Goal: Transaction & Acquisition: Purchase product/service

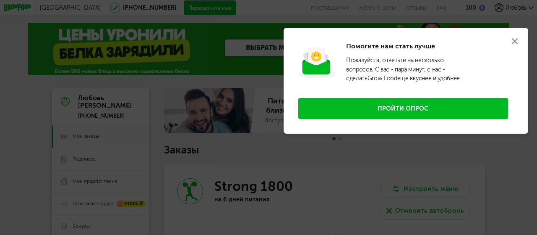
click at [515, 40] on use at bounding box center [515, 41] width 6 height 6
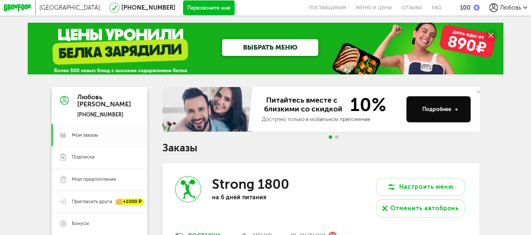
click at [502, 5] on span "Любовь" at bounding box center [510, 7] width 21 height 7
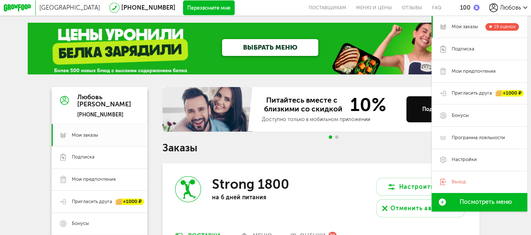
click at [465, 29] on span "Мои заказы" at bounding box center [465, 27] width 26 height 7
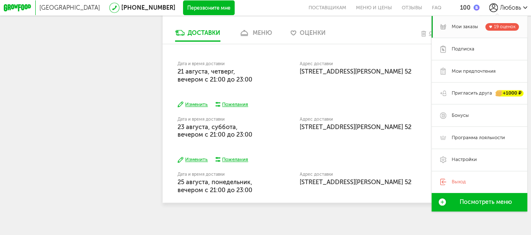
scroll to position [326, 0]
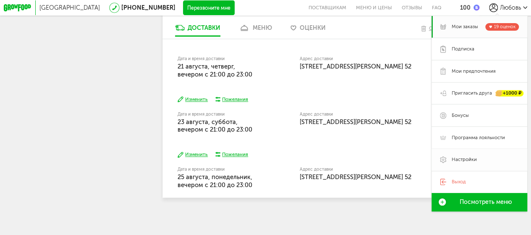
click at [463, 159] on span "Настройки" at bounding box center [464, 159] width 25 height 7
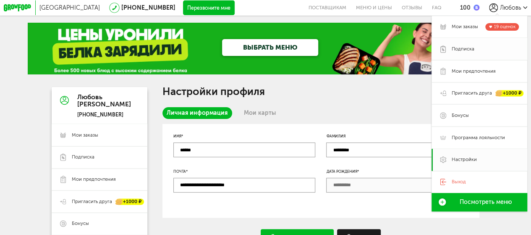
click at [469, 49] on span "Подписка" at bounding box center [463, 49] width 23 height 7
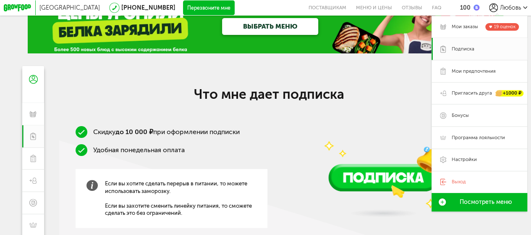
scroll to position [8, 0]
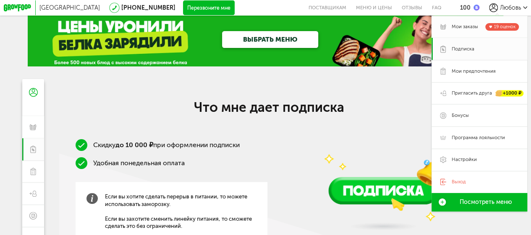
click at [465, 26] on span "Мои заказы" at bounding box center [465, 27] width 26 height 7
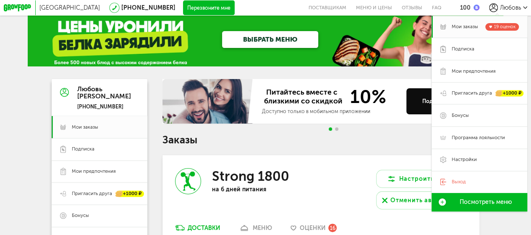
click at [376, 137] on h1 "Заказы" at bounding box center [320, 140] width 317 height 10
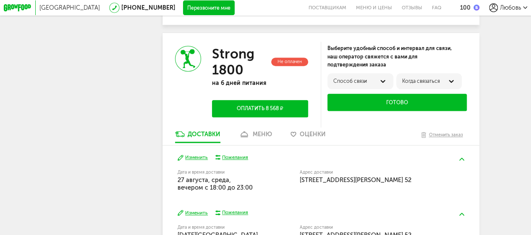
scroll to position [323, 0]
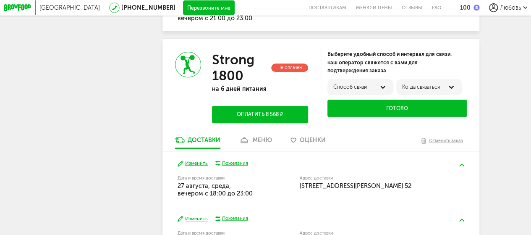
click at [262, 144] on div "меню" at bounding box center [262, 139] width 19 height 7
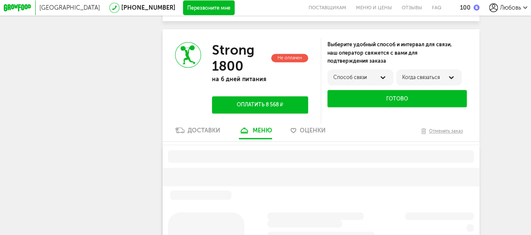
scroll to position [345, 0]
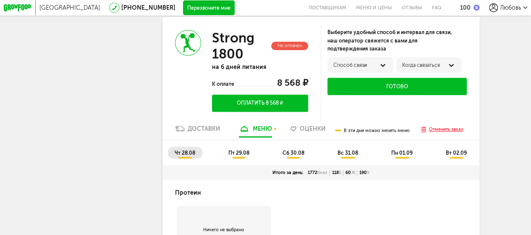
click at [434, 133] on div "Отменить заказ" at bounding box center [446, 130] width 34 height 8
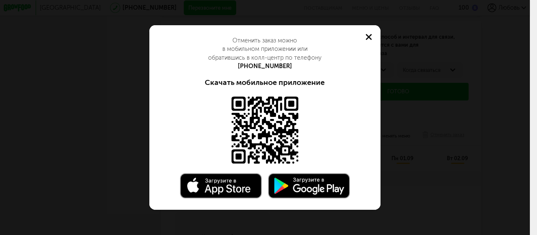
click at [369, 37] on use at bounding box center [369, 37] width 6 height 6
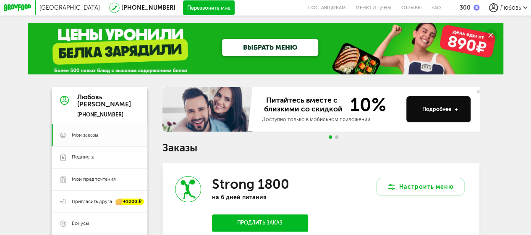
click at [355, 5] on link "Меню и цены" at bounding box center [374, 8] width 46 height 16
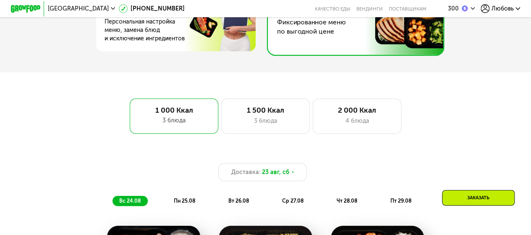
scroll to position [336, 0]
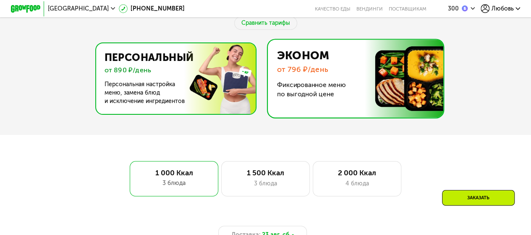
click at [163, 88] on img at bounding box center [173, 78] width 163 height 71
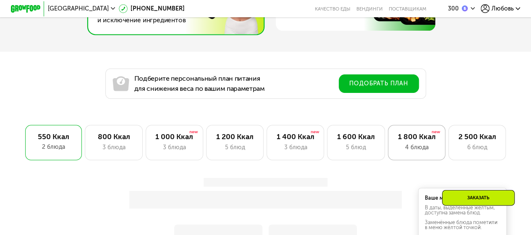
scroll to position [420, 0]
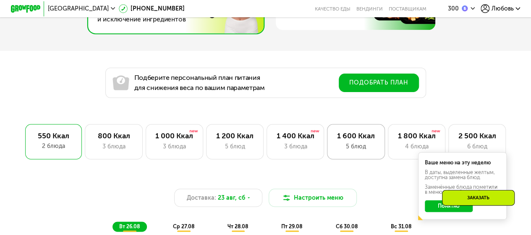
click at [388, 155] on div "1 600 Ккал 5 блюд" at bounding box center [417, 141] width 58 height 35
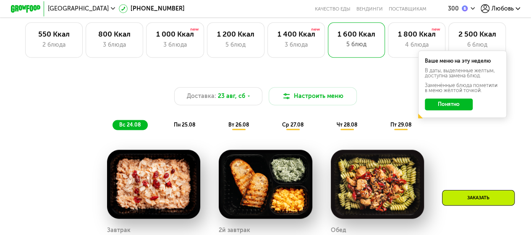
scroll to position [504, 0]
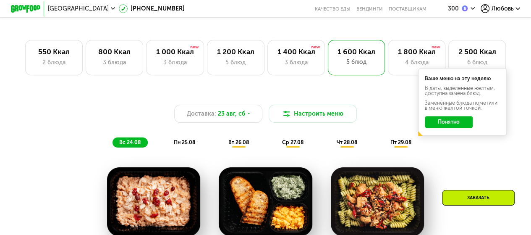
click at [351, 145] on span "чт 28.08" at bounding box center [346, 142] width 21 height 6
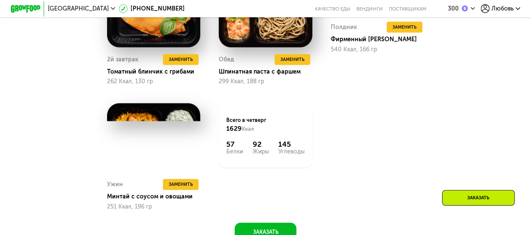
scroll to position [840, 0]
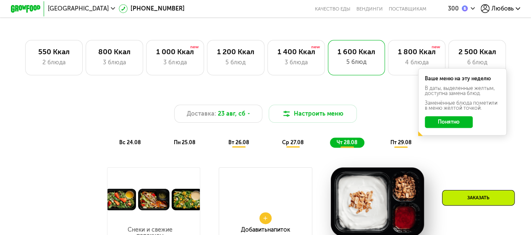
click at [461, 195] on div "Заказать" at bounding box center [478, 198] width 73 height 16
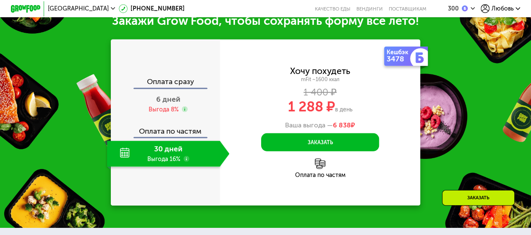
scroll to position [1089, 0]
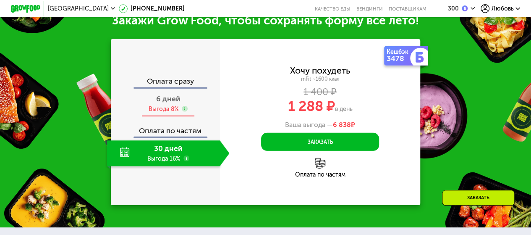
click at [159, 103] on span "6 дней" at bounding box center [168, 98] width 24 height 9
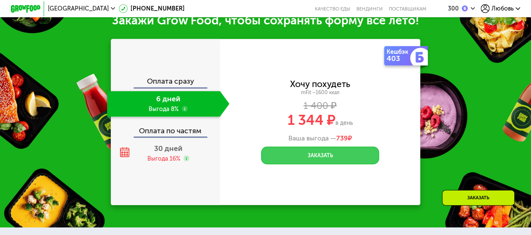
click at [344, 164] on button "Заказать" at bounding box center [320, 156] width 118 height 18
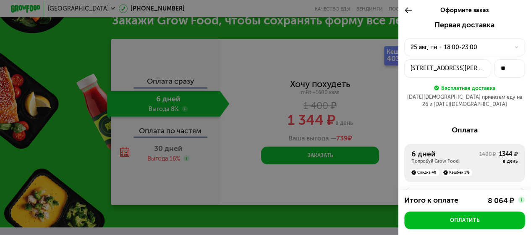
click at [514, 47] on icon at bounding box center [516, 47] width 5 height 5
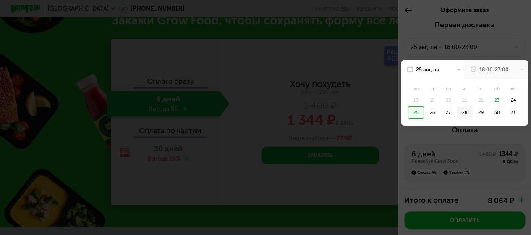
click at [473, 114] on div "28" at bounding box center [481, 112] width 16 height 12
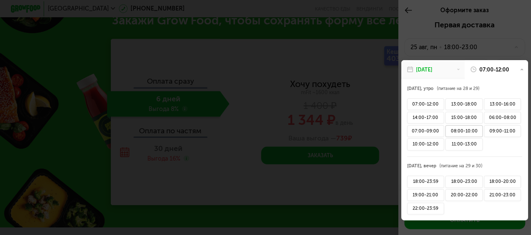
click at [464, 134] on div "08:00-10:00" at bounding box center [463, 131] width 37 height 12
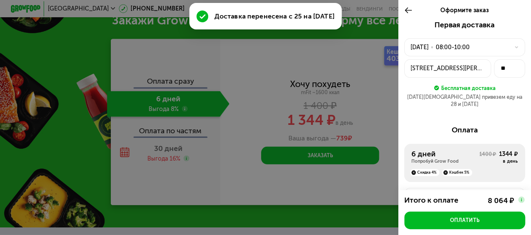
click at [514, 47] on icon at bounding box center [516, 47] width 5 height 5
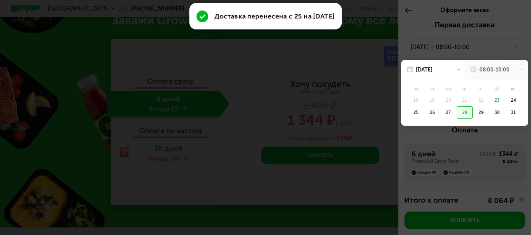
click at [520, 71] on icon at bounding box center [522, 70] width 4 height 4
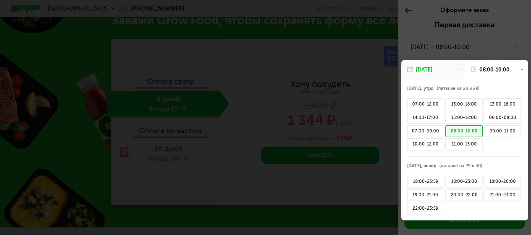
click at [508, 37] on div at bounding box center [265, 117] width 531 height 235
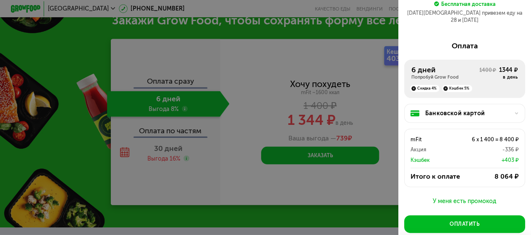
scroll to position [120, 0]
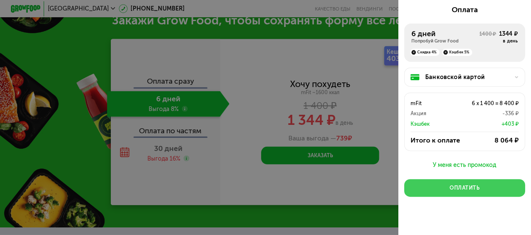
click at [457, 184] on div "Оплатить" at bounding box center [465, 188] width 30 height 8
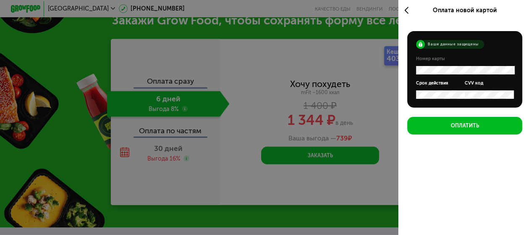
scroll to position [0, 0]
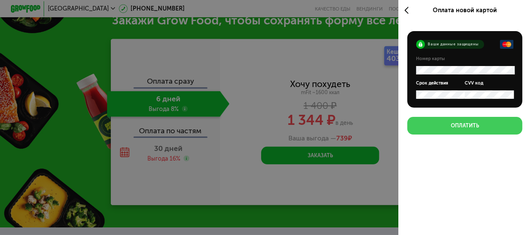
click at [463, 129] on div "Оплатить" at bounding box center [464, 126] width 28 height 8
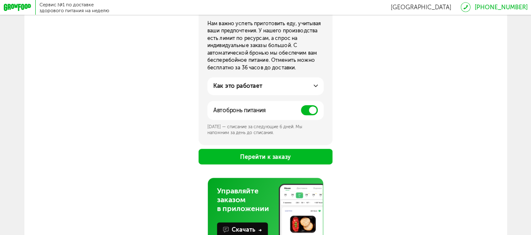
scroll to position [157, 0]
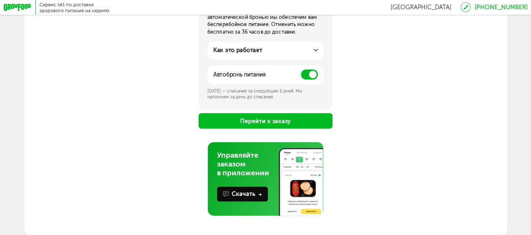
click at [239, 122] on button "Перейти к заказу" at bounding box center [266, 121] width 134 height 16
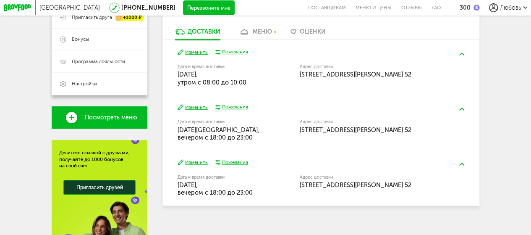
scroll to position [166, 0]
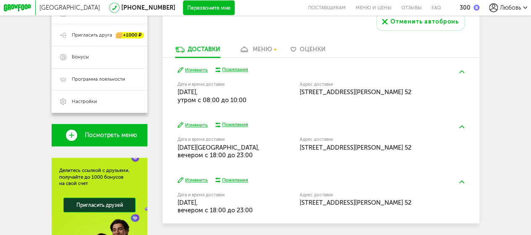
click at [257, 52] on div "меню" at bounding box center [262, 49] width 19 height 7
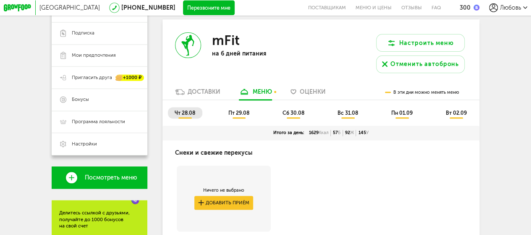
scroll to position [123, 0]
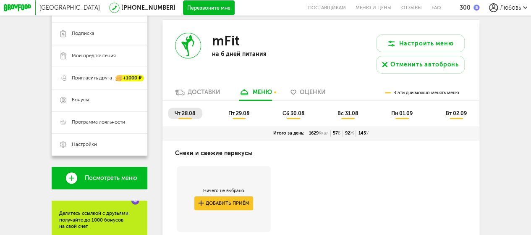
click at [241, 113] on span "пт 29.08" at bounding box center [238, 113] width 21 height 6
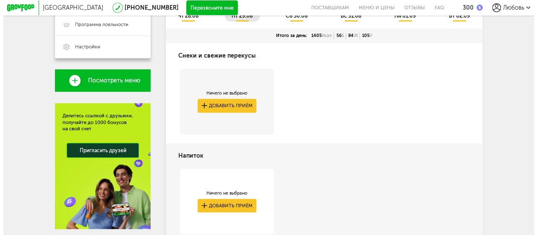
scroll to position [207, 0]
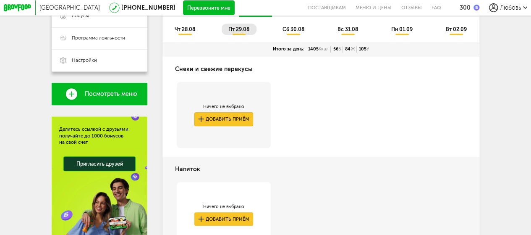
click at [232, 122] on button "Добавить приём" at bounding box center [223, 119] width 59 height 14
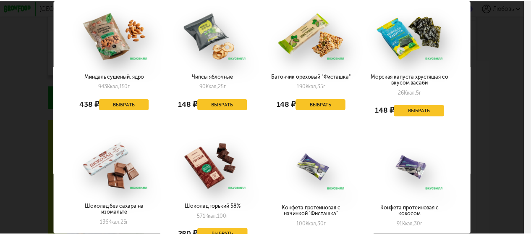
scroll to position [0, 0]
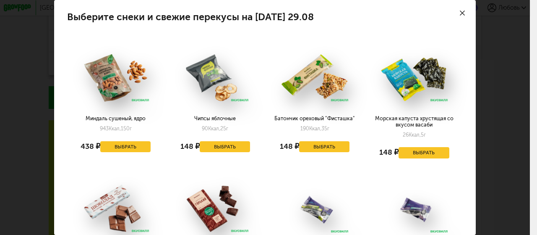
click at [460, 10] on icon at bounding box center [462, 12] width 5 height 5
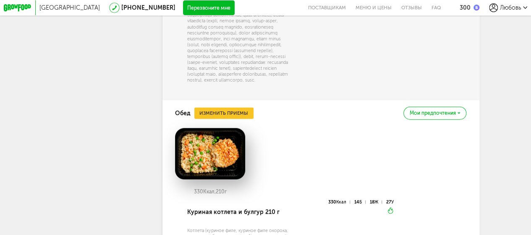
scroll to position [795, 0]
